Goal: Find specific page/section: Find specific page/section

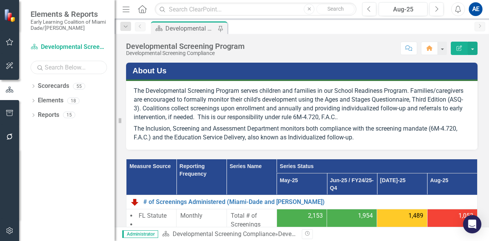
click at [51, 67] on input "text" at bounding box center [69, 67] width 76 height 13
type input "inclusion"
click at [57, 88] on link "Scorecards" at bounding box center [53, 86] width 31 height 9
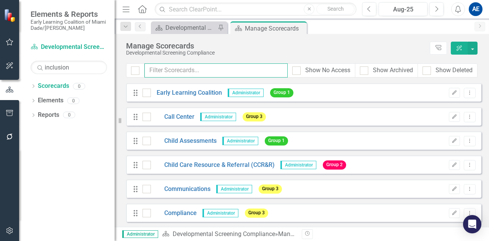
click at [181, 74] on input "text" at bounding box center [215, 70] width 143 height 14
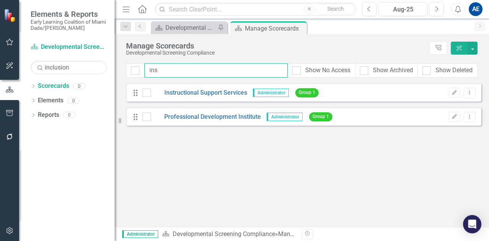
type input "ins"
click at [189, 96] on div "Drag Instructional Support Services Administrator Group 1" at bounding box center [228, 93] width 190 height 14
click at [188, 90] on link "Instructional Support Services" at bounding box center [199, 93] width 96 height 9
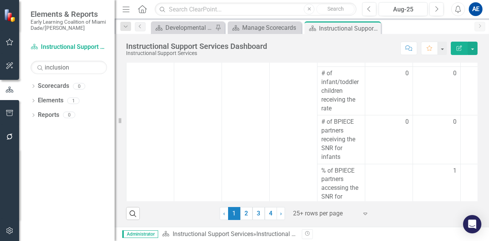
scroll to position [919, 0]
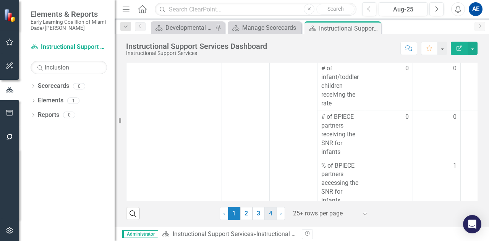
click at [269, 212] on link "4" at bounding box center [271, 213] width 12 height 13
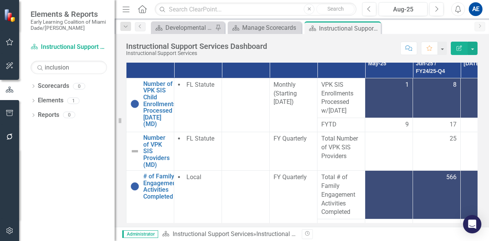
scroll to position [159, 0]
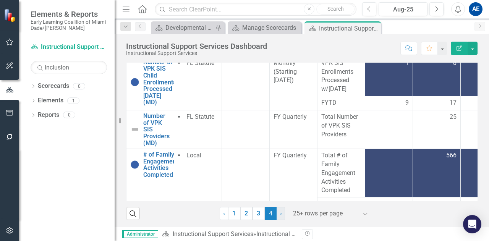
click at [276, 212] on link "› Next" at bounding box center [280, 213] width 8 height 13
click at [253, 215] on link "3" at bounding box center [258, 213] width 12 height 13
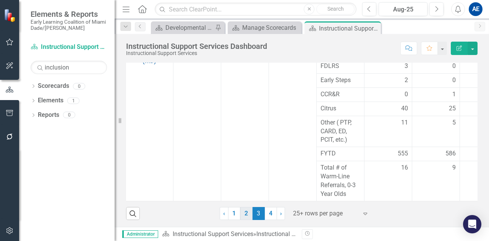
click at [244, 215] on link "2" at bounding box center [246, 213] width 12 height 13
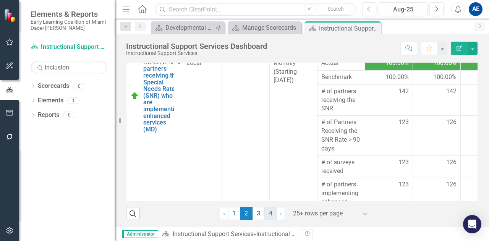
click at [270, 216] on link "4" at bounding box center [271, 213] width 12 height 13
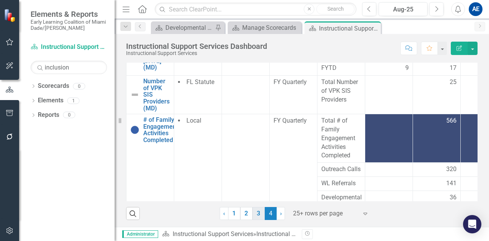
click at [256, 211] on link "3" at bounding box center [258, 213] width 12 height 13
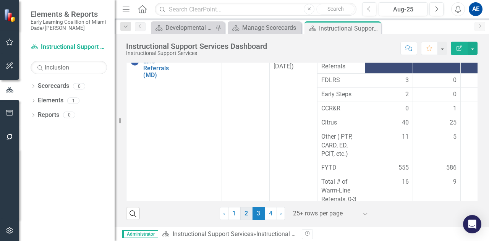
click at [246, 208] on link "2" at bounding box center [246, 213] width 12 height 13
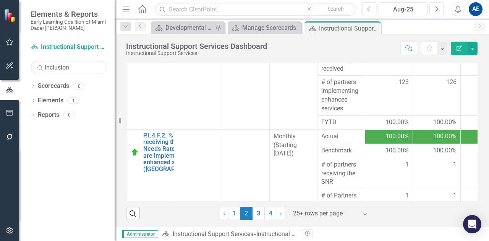
scroll to position [0, 0]
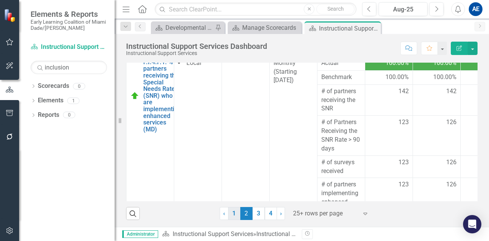
click at [228, 213] on link "1" at bounding box center [234, 213] width 12 height 13
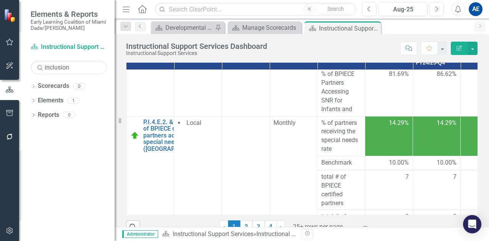
scroll to position [159, 0]
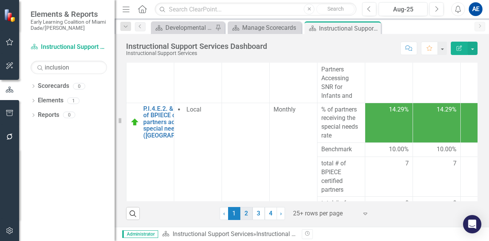
click at [243, 211] on link "2" at bounding box center [246, 213] width 12 height 13
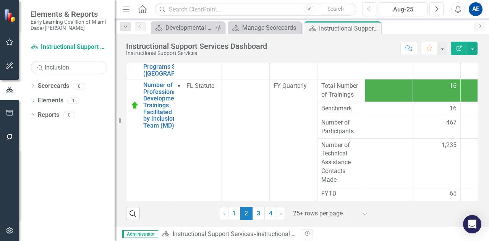
scroll to position [0, 0]
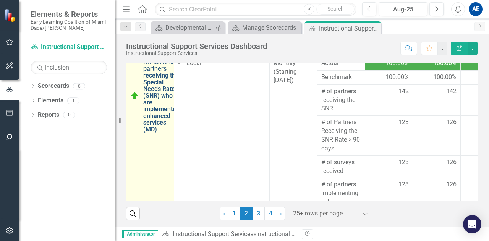
click at [163, 110] on link "P.I.4.F.1. % of partners receiving the Special Needs Rate (SNR) who are impleme…" at bounding box center [162, 96] width 38 height 74
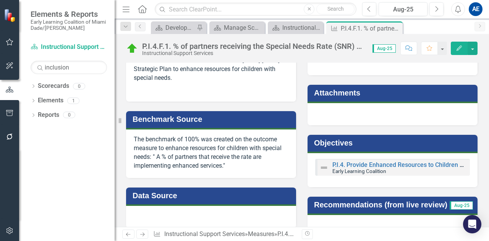
scroll to position [244, 0]
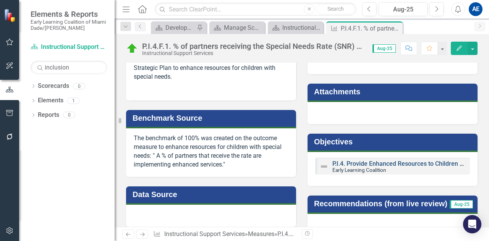
click at [381, 160] on link "P.I.4. Provide Enhanced Resources to Children with Special Needs" at bounding box center [421, 163] width 179 height 7
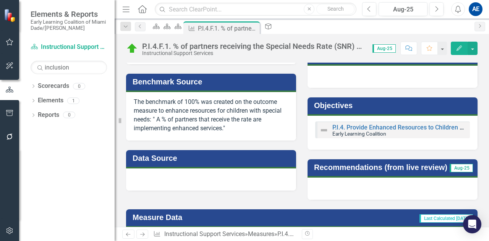
scroll to position [280, 0]
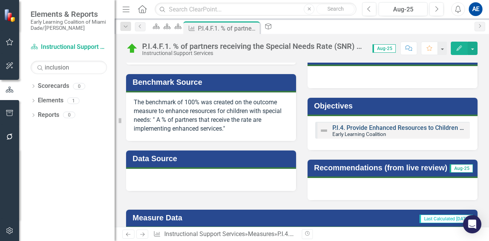
click at [425, 129] on link "P.I.4. Provide Enhanced Resources to Children with Special Needs" at bounding box center [421, 127] width 179 height 7
